Goal: Task Accomplishment & Management: Manage account settings

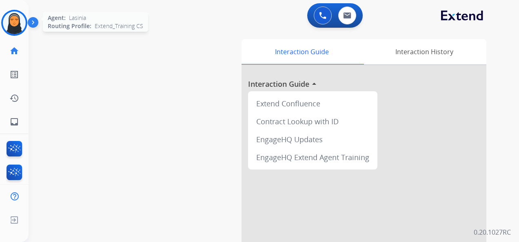
click at [19, 22] on img at bounding box center [14, 22] width 23 height 23
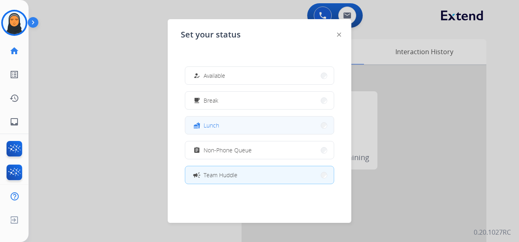
click at [243, 123] on button "fastfood Lunch" at bounding box center [259, 126] width 149 height 18
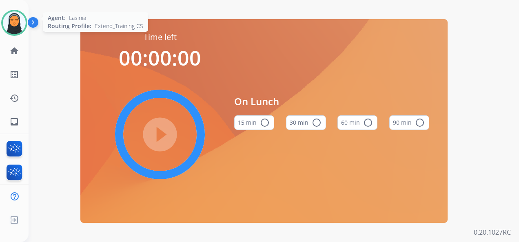
click at [14, 27] on img at bounding box center [14, 22] width 23 height 23
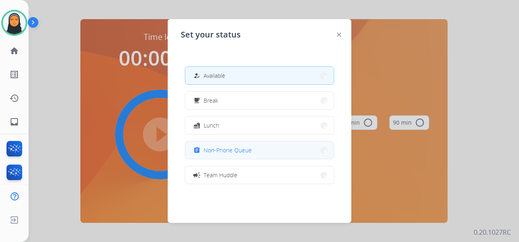
click at [222, 152] on span "Non-Phone Queue" at bounding box center [228, 150] width 48 height 9
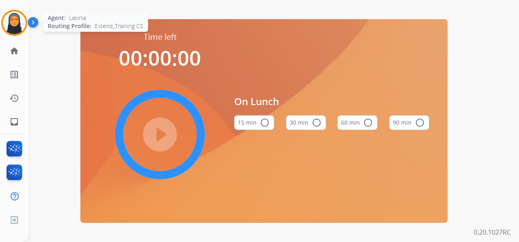
click at [7, 22] on img at bounding box center [14, 22] width 23 height 23
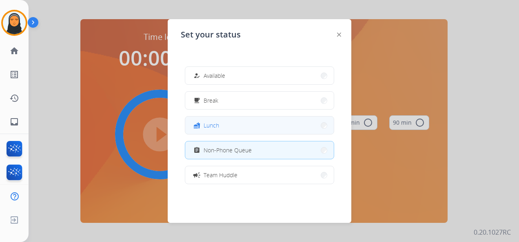
click at [217, 129] on span "Lunch" at bounding box center [212, 125] width 16 height 9
